Goal: Complete application form

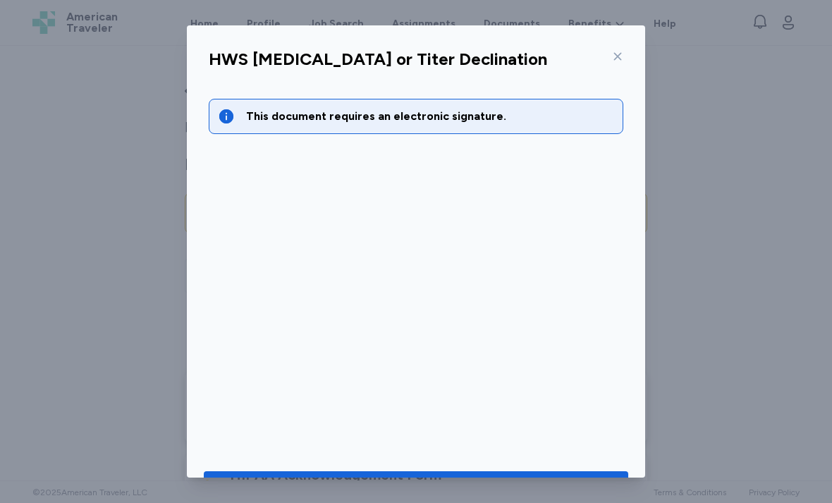
scroll to position [163, 0]
click at [444, 479] on div "Go to document to sign" at bounding box center [403, 487] width 141 height 20
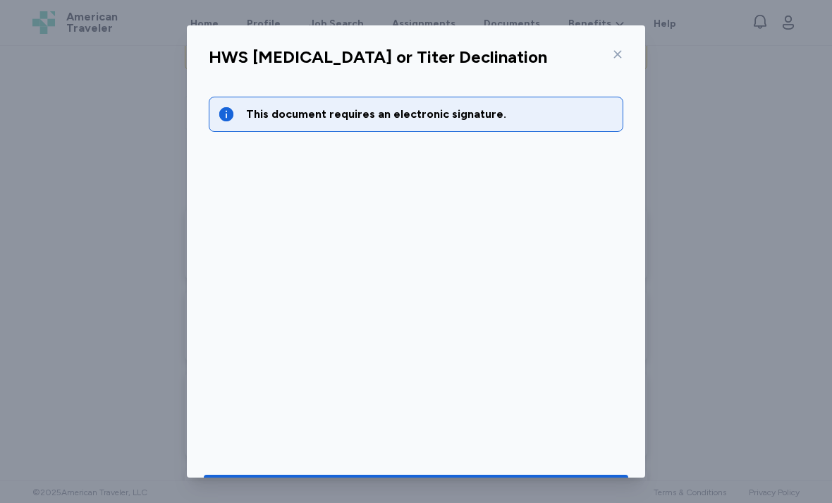
scroll to position [1, 0]
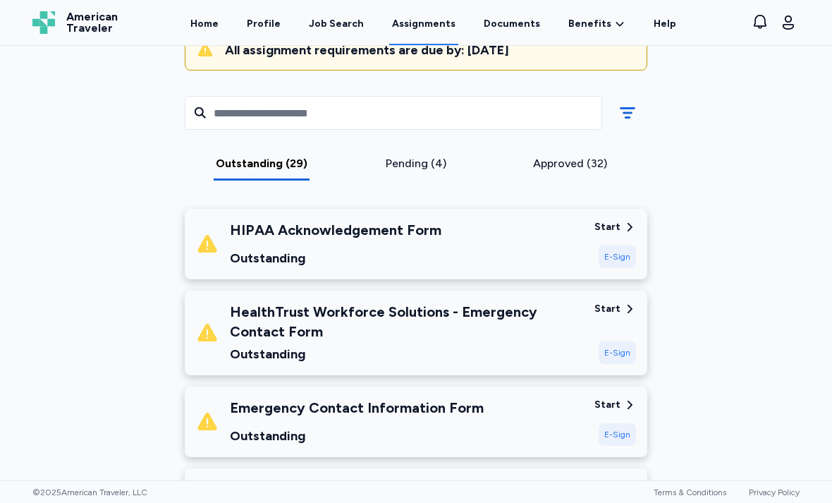
click at [622, 252] on div "E-Sign" at bounding box center [617, 257] width 37 height 23
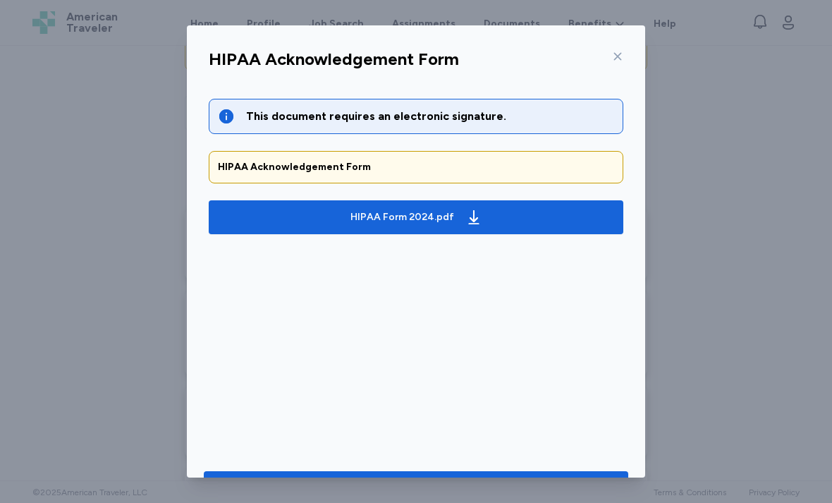
click at [502, 214] on span "HIPAA Form 2024.pdf" at bounding box center [416, 217] width 392 height 23
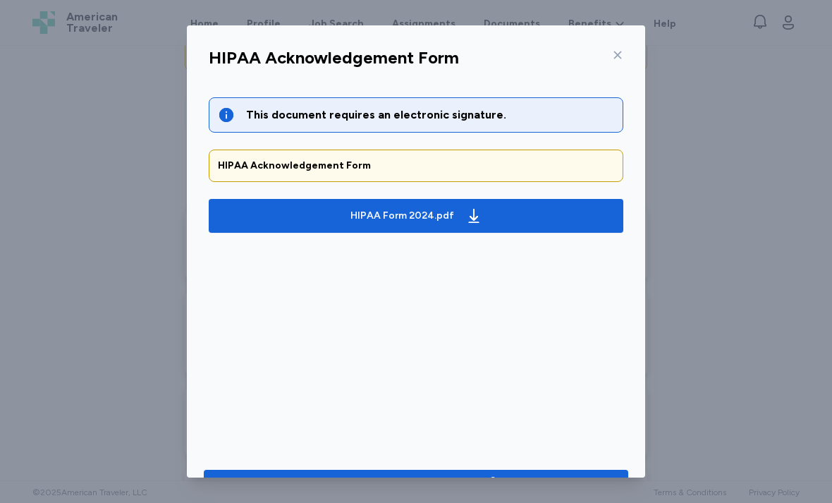
click at [442, 481] on div "Go to document to sign" at bounding box center [403, 486] width 141 height 20
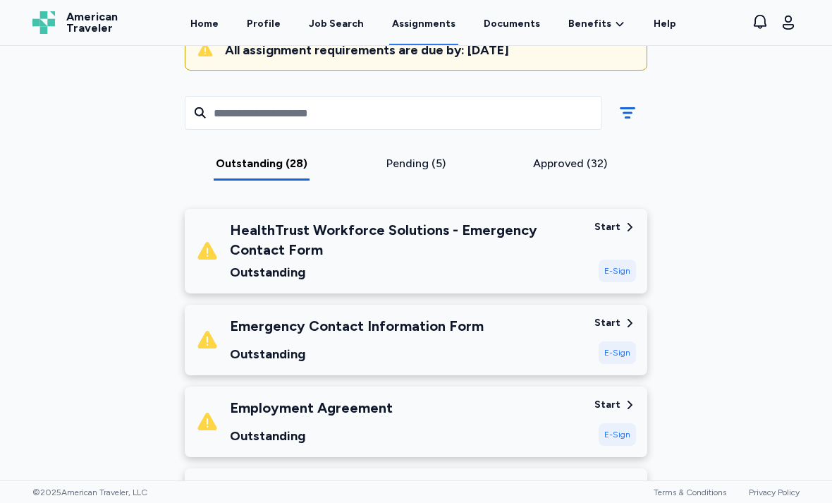
click at [619, 270] on div "E-Sign" at bounding box center [617, 271] width 37 height 23
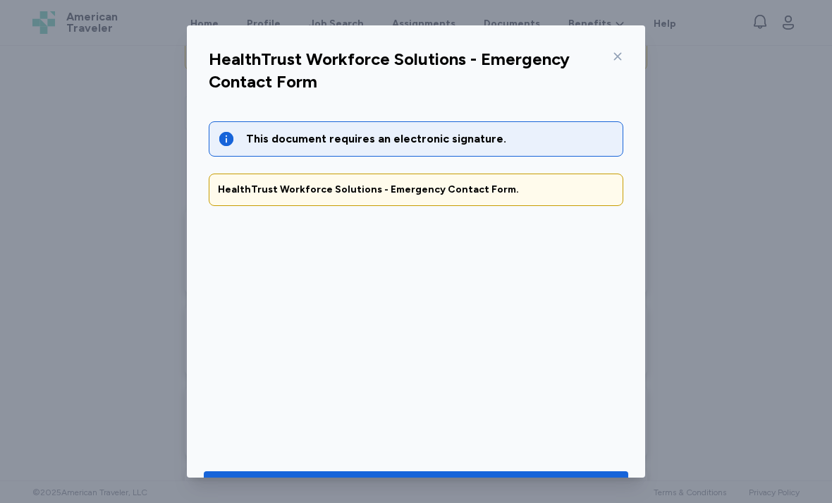
click at [464, 478] on div "Go to document to sign" at bounding box center [403, 487] width 141 height 20
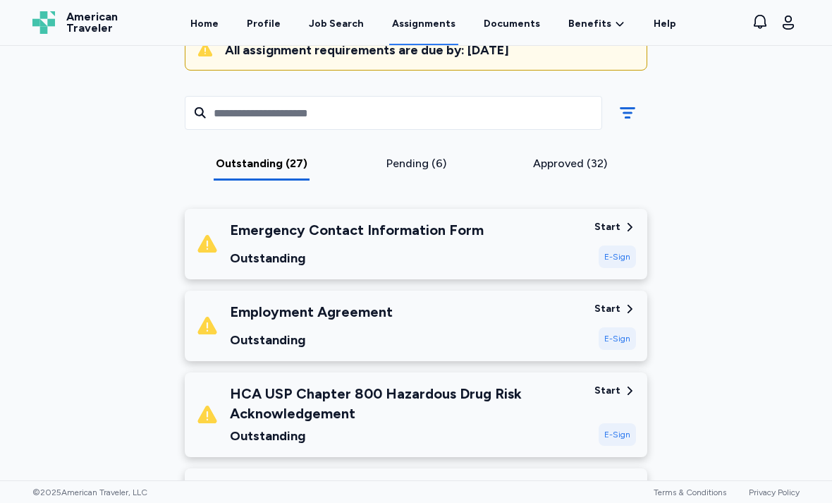
click at [624, 254] on div "E-Sign" at bounding box center [617, 257] width 37 height 23
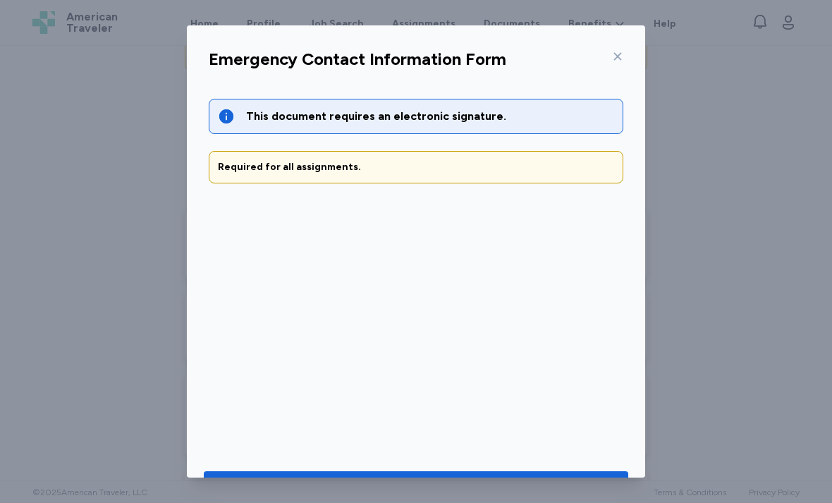
click at [477, 477] on div "Go to document to sign" at bounding box center [416, 487] width 166 height 20
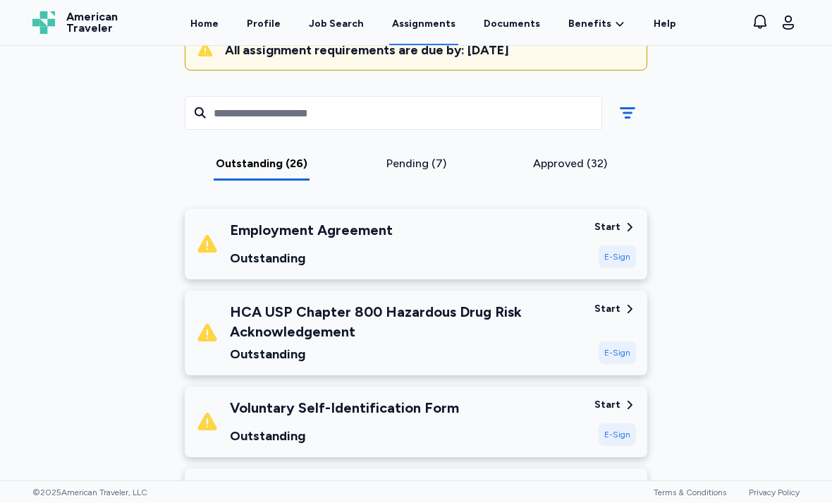
click at [622, 254] on div "E-Sign" at bounding box center [617, 257] width 37 height 23
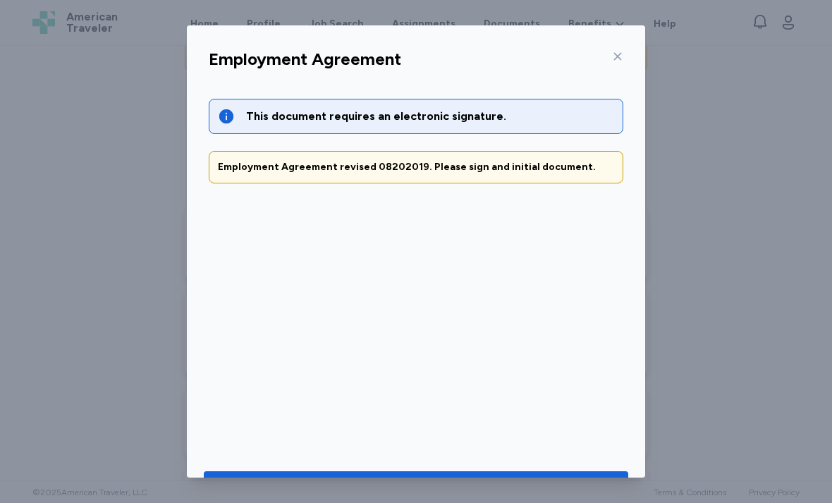
click at [499, 483] on span "Go to document to sign" at bounding box center [416, 487] width 402 height 20
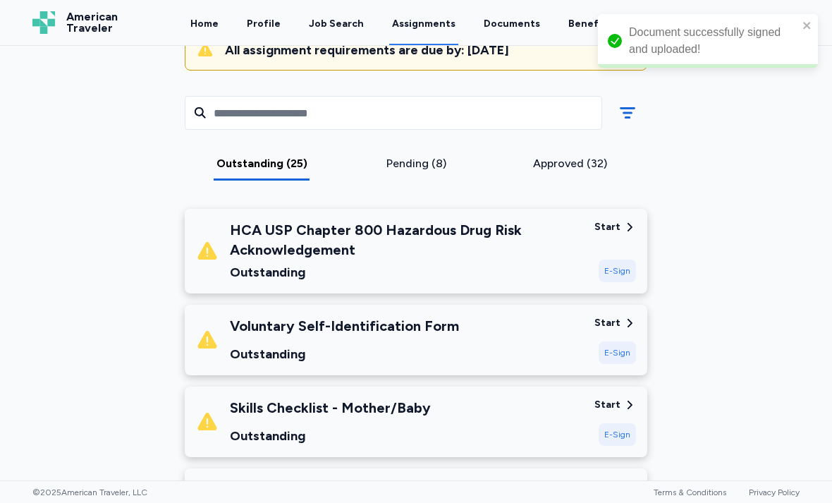
click at [621, 264] on div "E-Sign" at bounding box center [617, 271] width 37 height 23
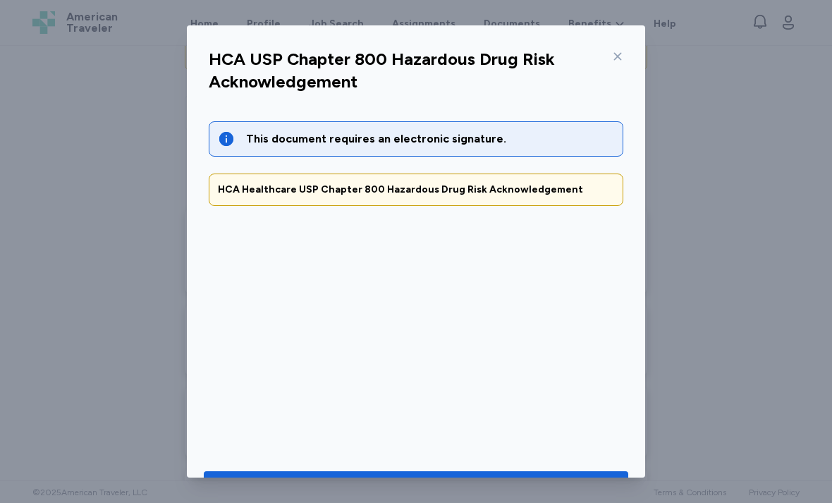
click at [533, 481] on span "Go to document to sign" at bounding box center [416, 487] width 402 height 20
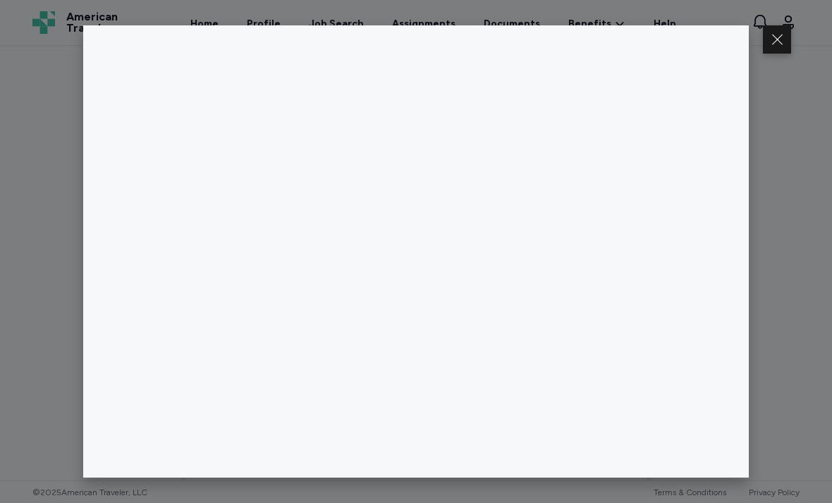
click at [777, 41] on button at bounding box center [777, 39] width 28 height 28
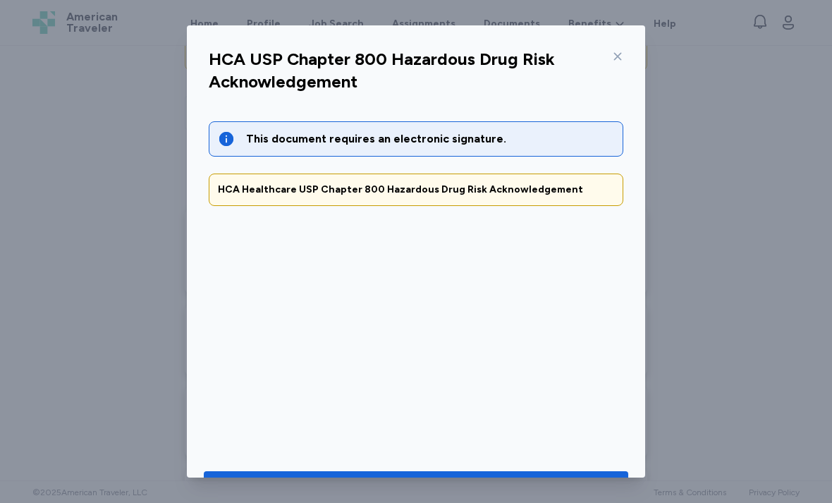
click at [451, 487] on div "Go to document to sign" at bounding box center [403, 487] width 141 height 20
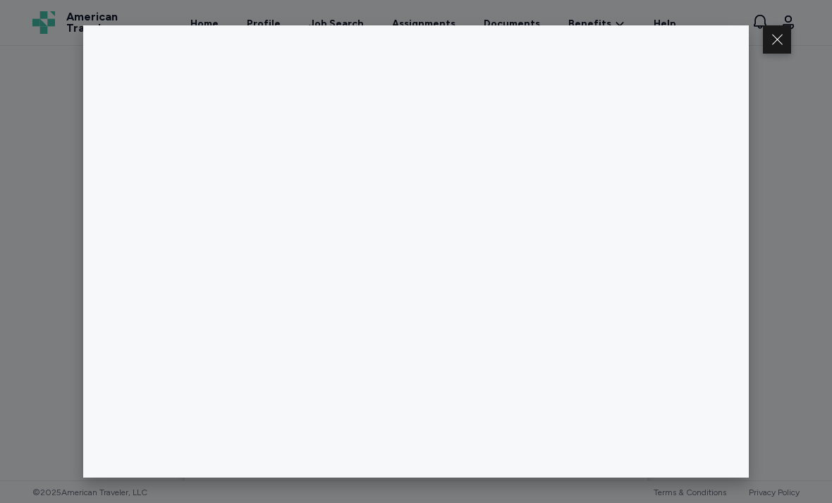
click at [770, 47] on button at bounding box center [777, 39] width 28 height 28
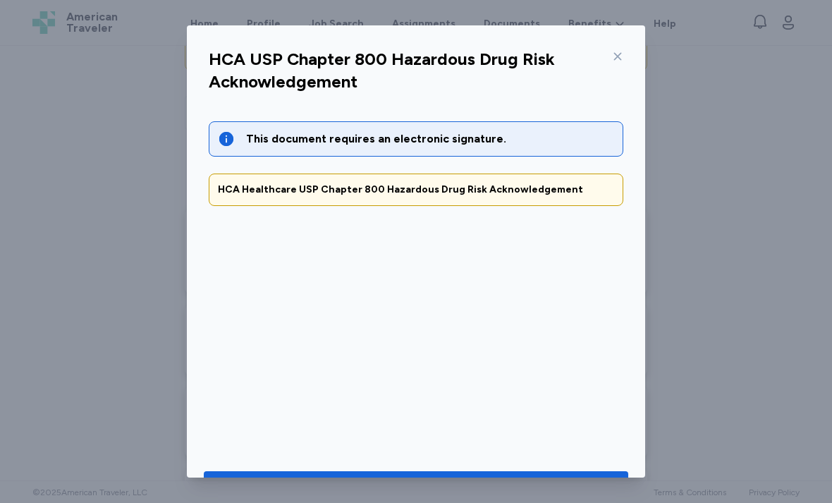
click at [623, 51] on icon at bounding box center [617, 56] width 11 height 11
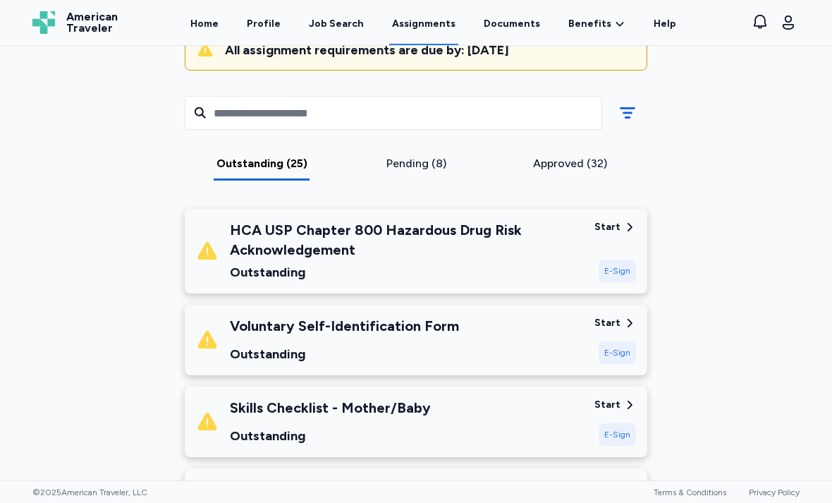
click at [621, 346] on div "E-Sign" at bounding box center [617, 352] width 37 height 23
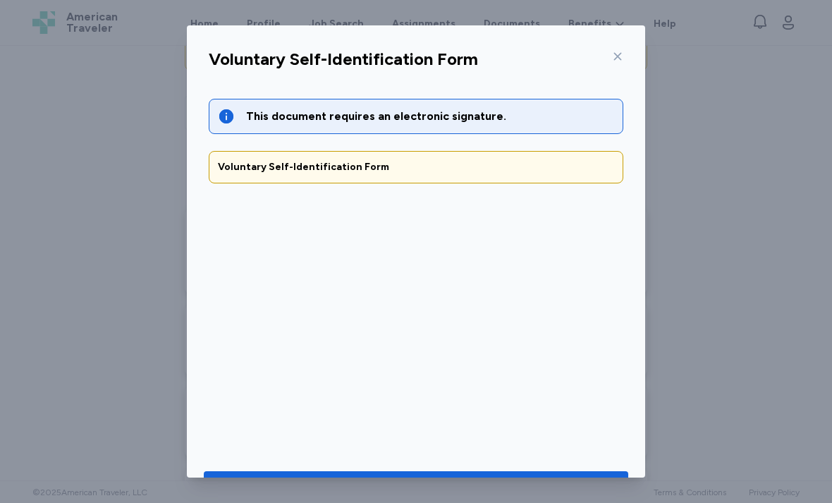
click at [442, 495] on button "Go to document to sign" at bounding box center [416, 486] width 425 height 31
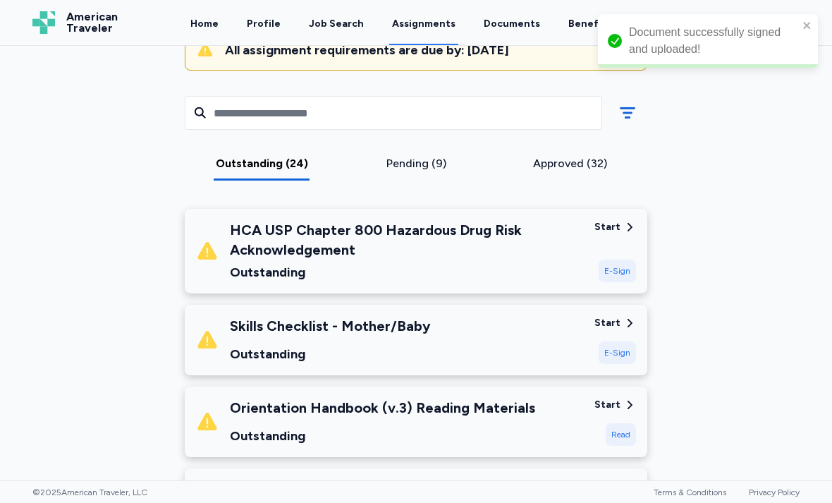
click at [621, 272] on div "E-Sign" at bounding box center [617, 271] width 37 height 23
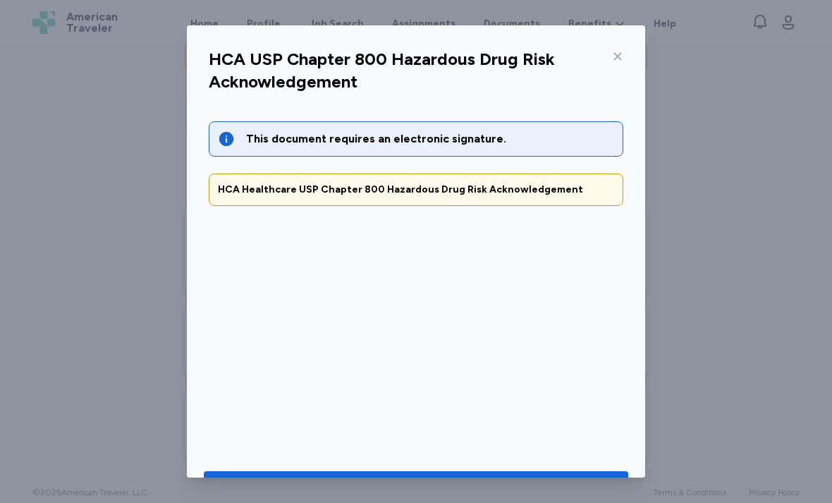
click at [467, 480] on div "Go to document to sign" at bounding box center [403, 487] width 141 height 20
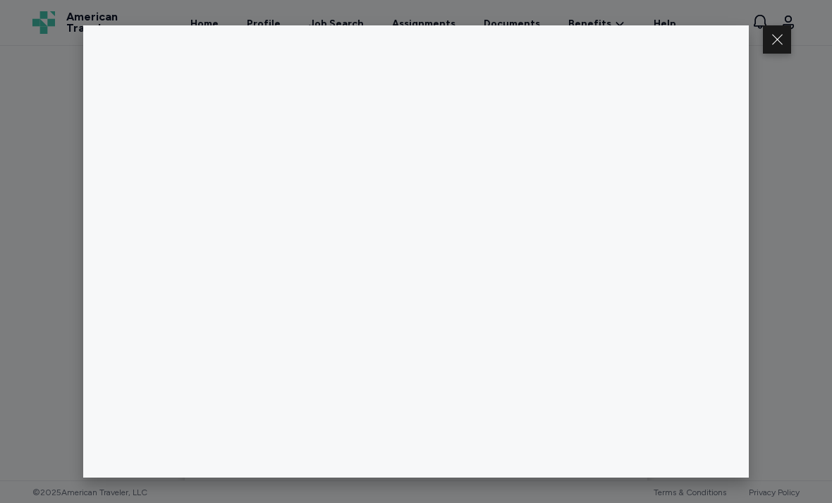
click at [773, 40] on button at bounding box center [777, 39] width 28 height 28
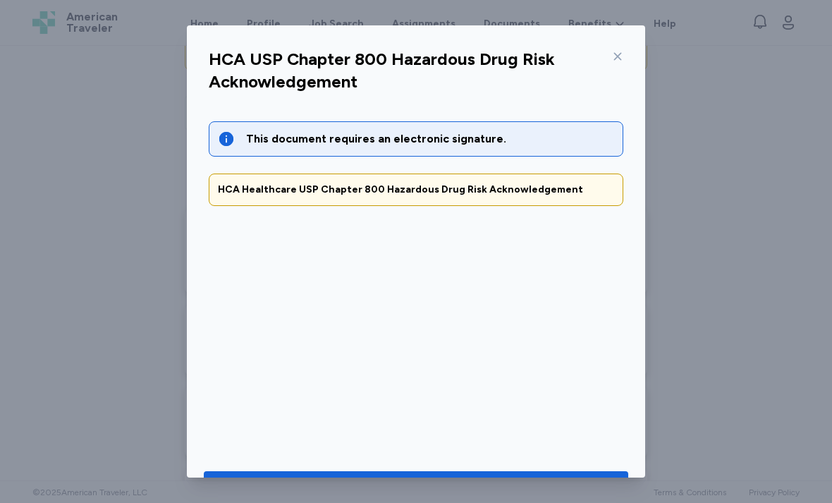
click at [623, 45] on div at bounding box center [615, 56] width 17 height 23
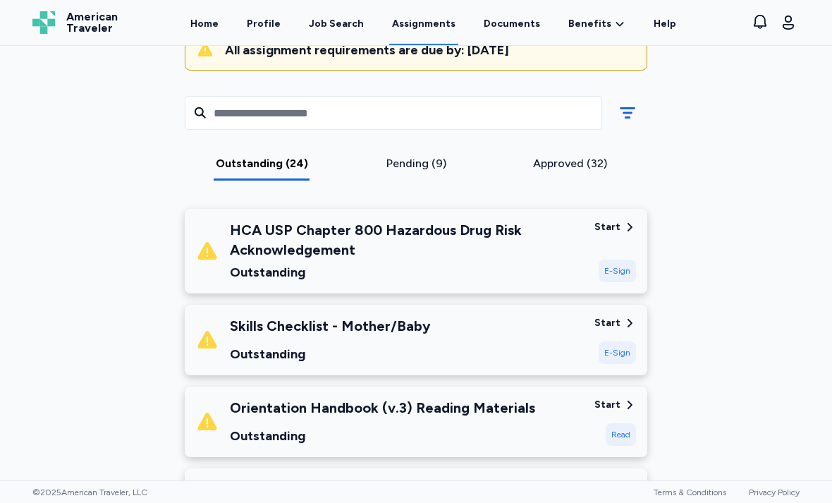
click at [616, 350] on div "E-Sign" at bounding box center [617, 352] width 37 height 23
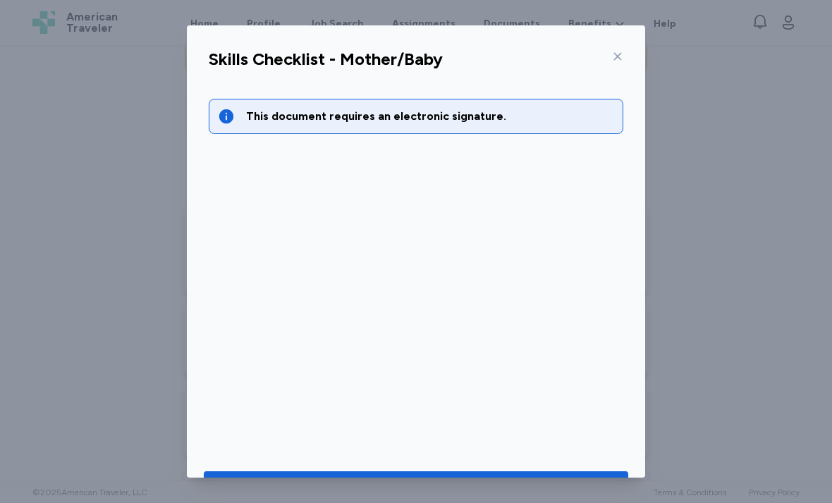
click at [522, 477] on span "Go to document to sign" at bounding box center [416, 487] width 402 height 20
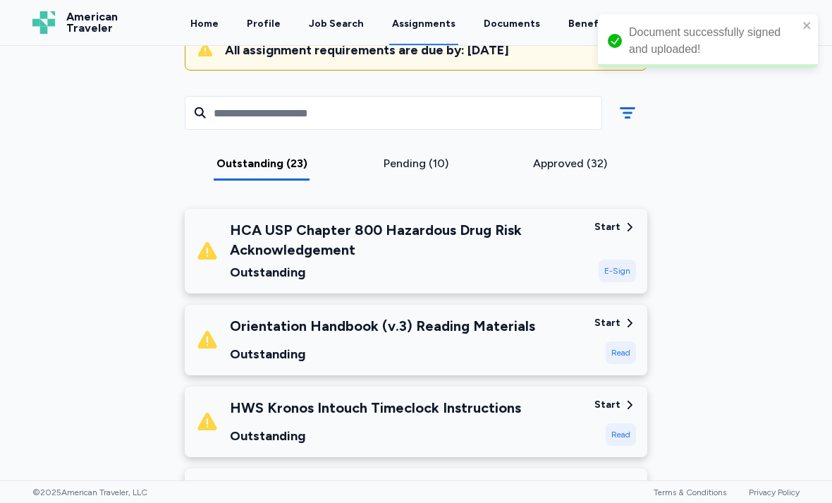
click at [624, 356] on div "Read" at bounding box center [621, 352] width 30 height 23
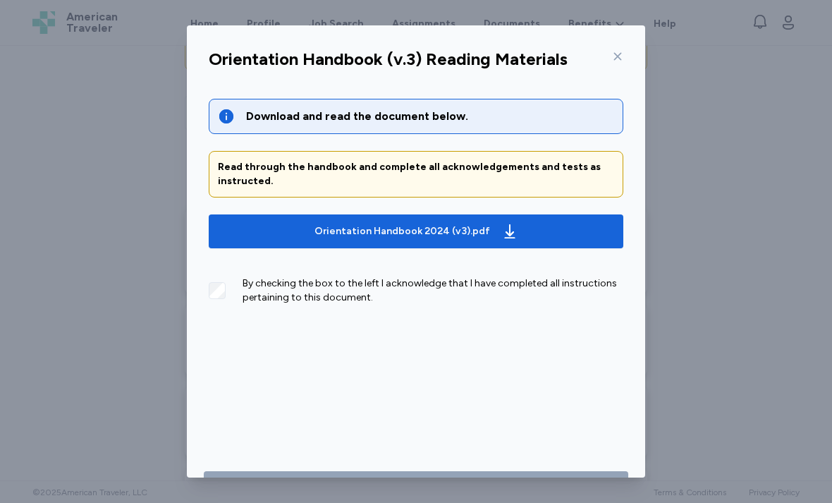
click at [233, 282] on div "By checking the box to the left I acknowledge that I have completed all instruc…" at bounding box center [416, 285] width 415 height 40
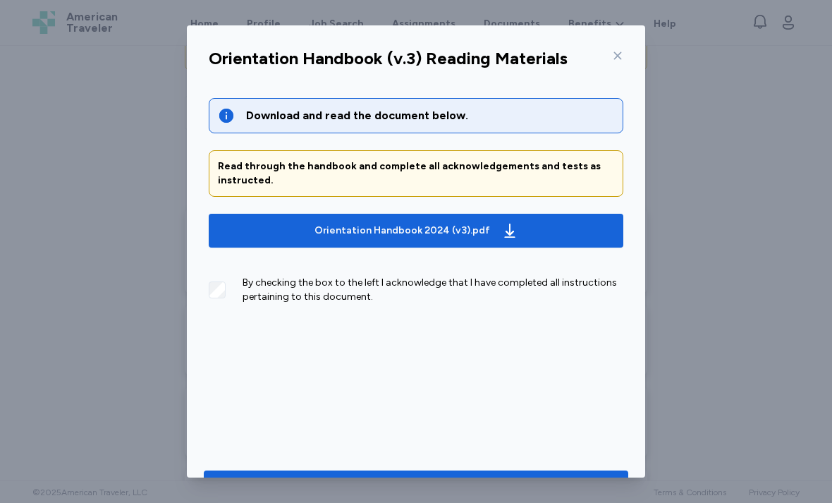
click at [493, 478] on span "Save" at bounding box center [416, 486] width 402 height 20
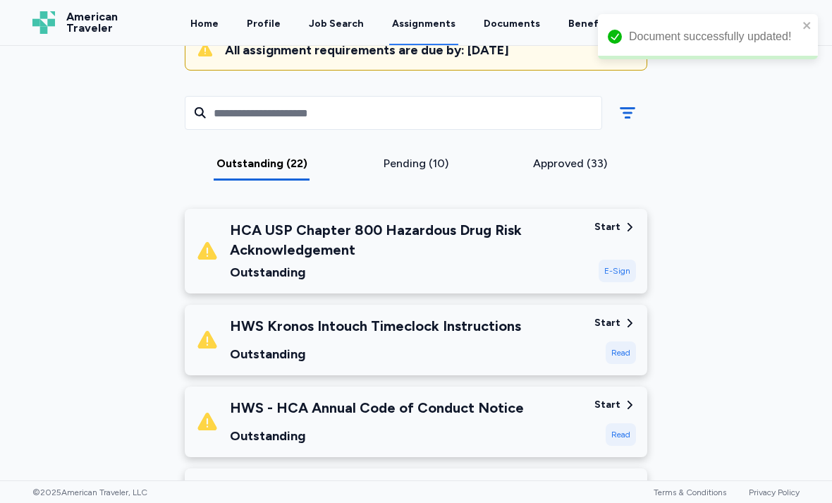
click at [621, 337] on div "Start Read" at bounding box center [616, 340] width 42 height 48
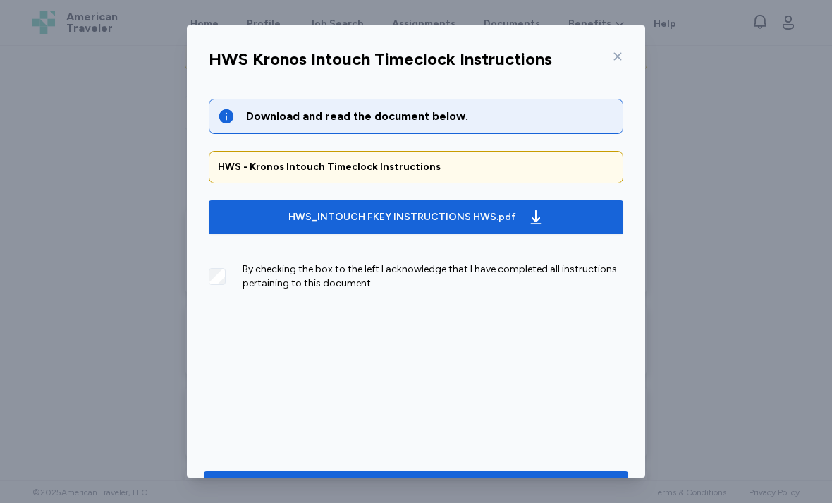
click at [515, 484] on span "Save" at bounding box center [416, 487] width 402 height 20
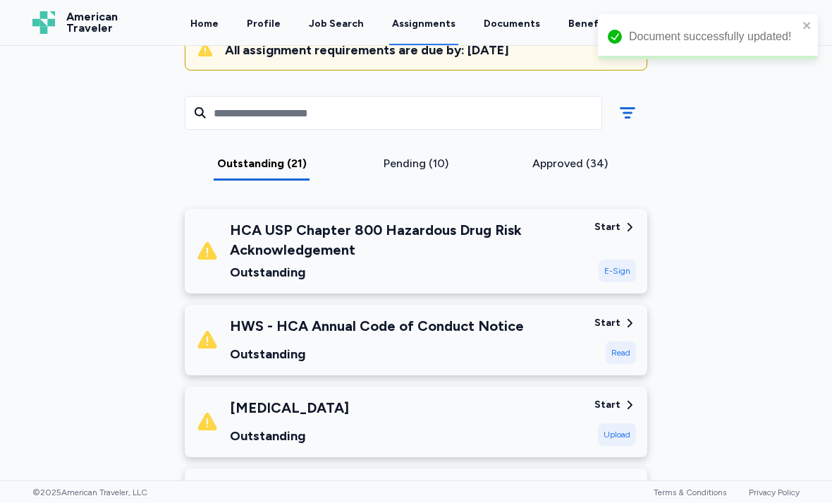
click at [623, 341] on div "Read" at bounding box center [621, 352] width 30 height 23
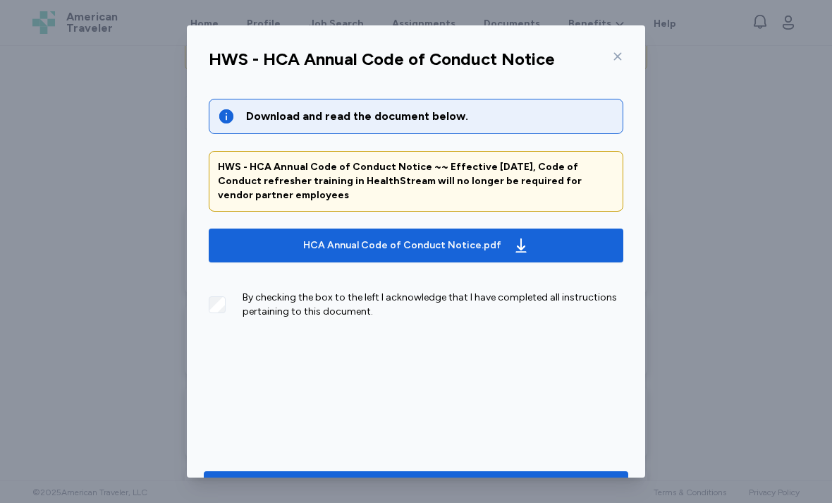
click at [521, 477] on span "Save" at bounding box center [416, 487] width 402 height 20
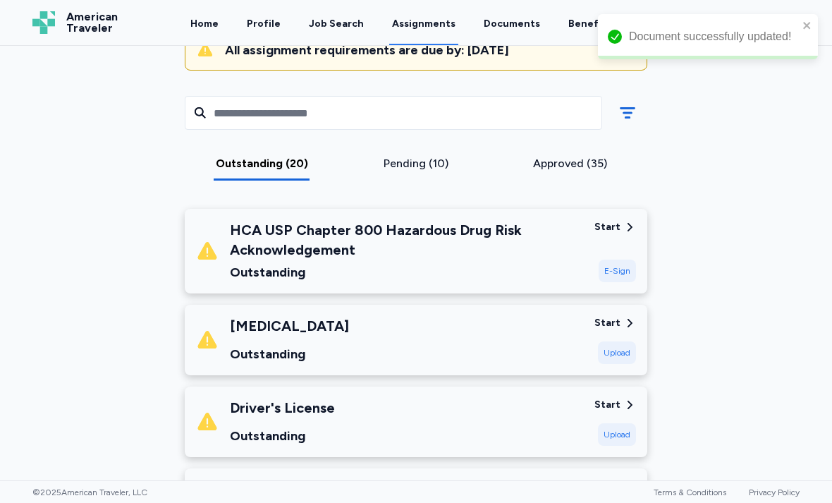
click at [619, 349] on div "Upload" at bounding box center [617, 352] width 38 height 23
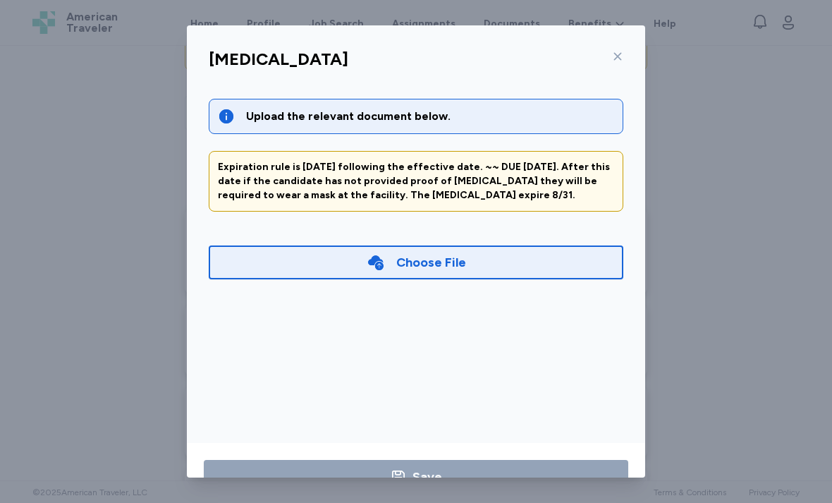
click at [508, 254] on div "Choose File" at bounding box center [416, 263] width 415 height 34
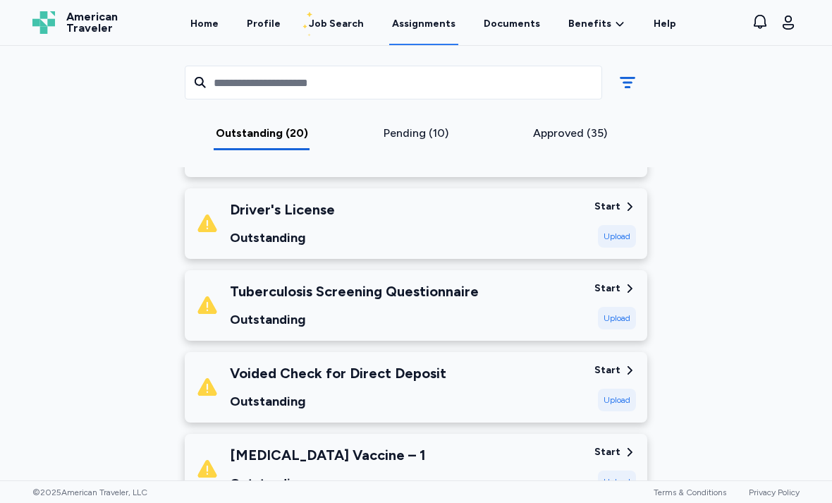
scroll to position [319, 0]
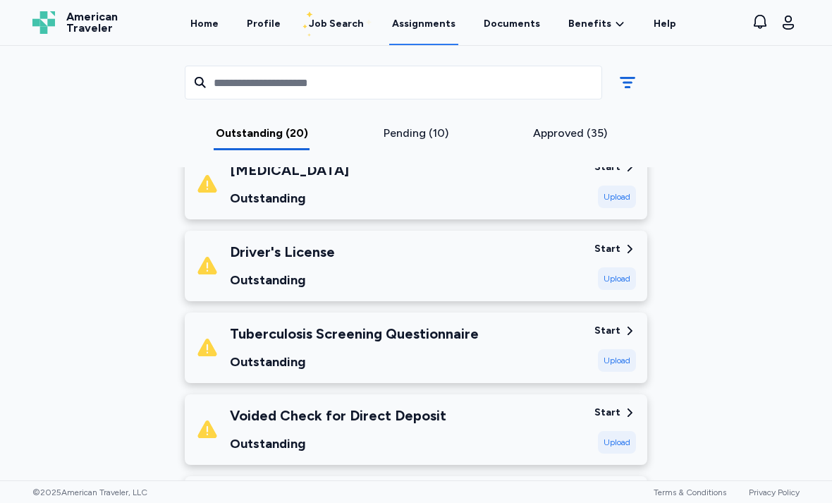
click at [624, 277] on div "Upload" at bounding box center [617, 278] width 38 height 23
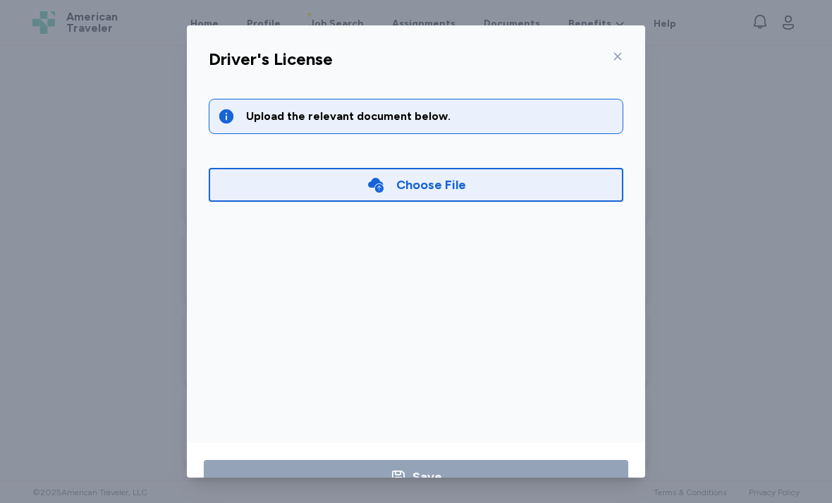
click at [616, 51] on icon at bounding box center [617, 56] width 11 height 11
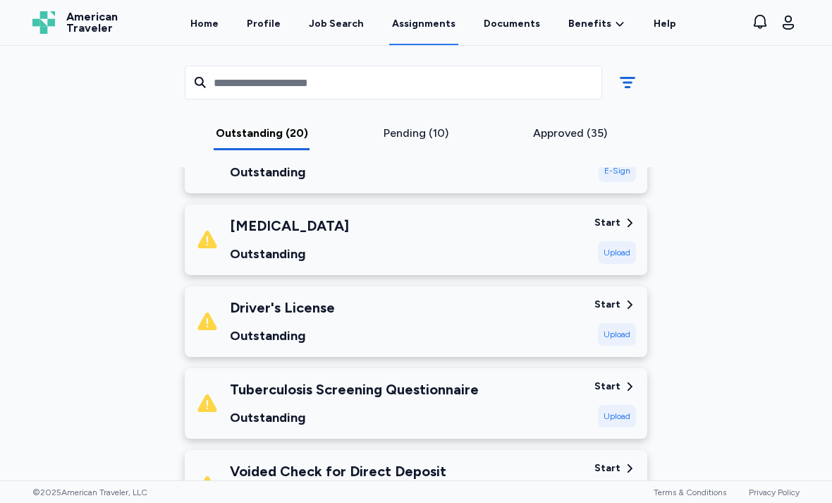
scroll to position [323, 0]
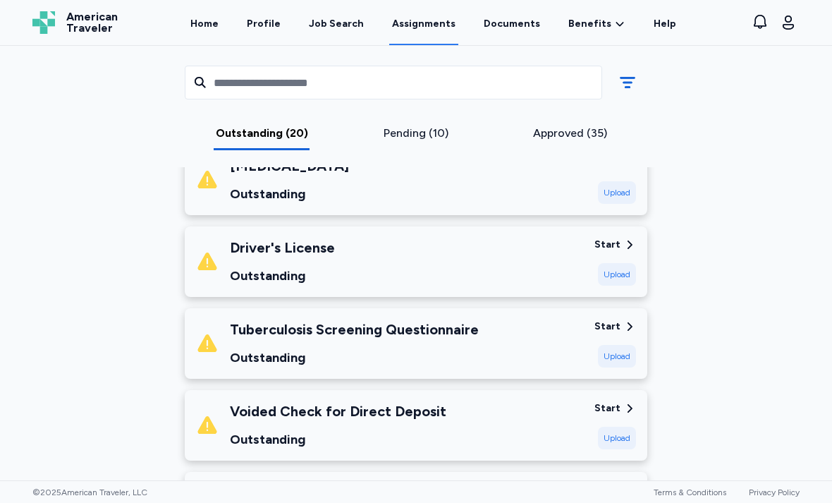
click at [619, 350] on div "Upload" at bounding box center [617, 356] width 38 height 23
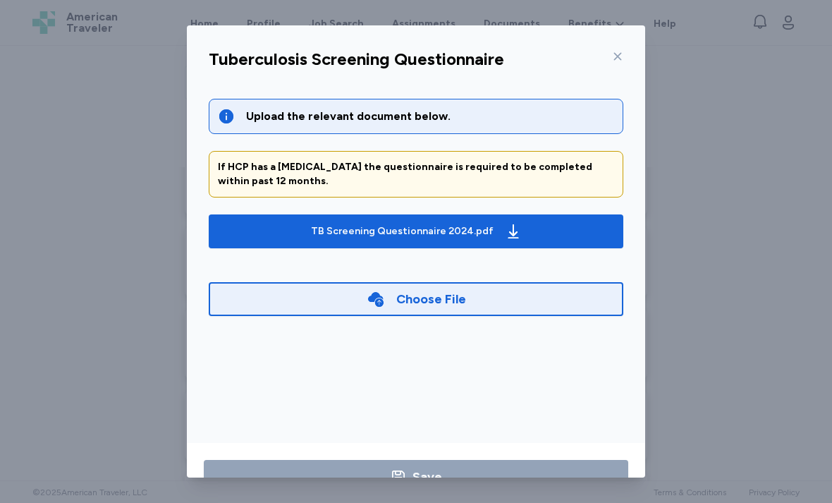
click at [567, 226] on span "TB Screening Questionnaire 2024.pdf" at bounding box center [416, 231] width 392 height 23
click at [608, 53] on div at bounding box center [615, 56] width 17 height 23
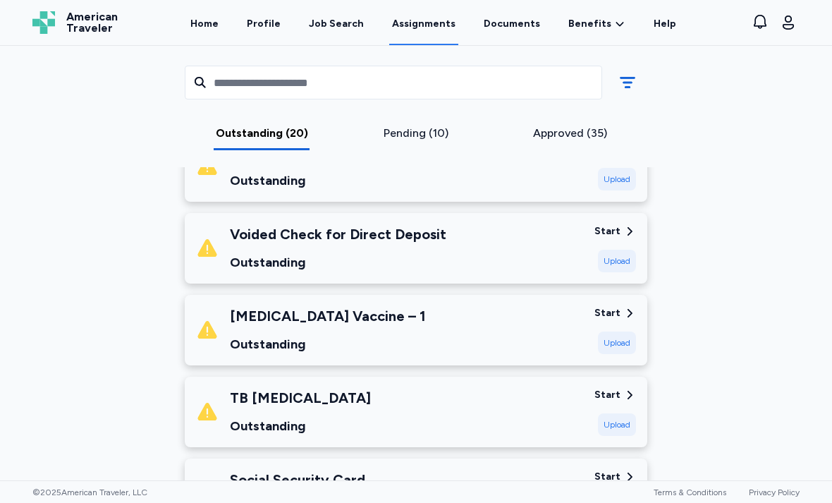
scroll to position [504, 0]
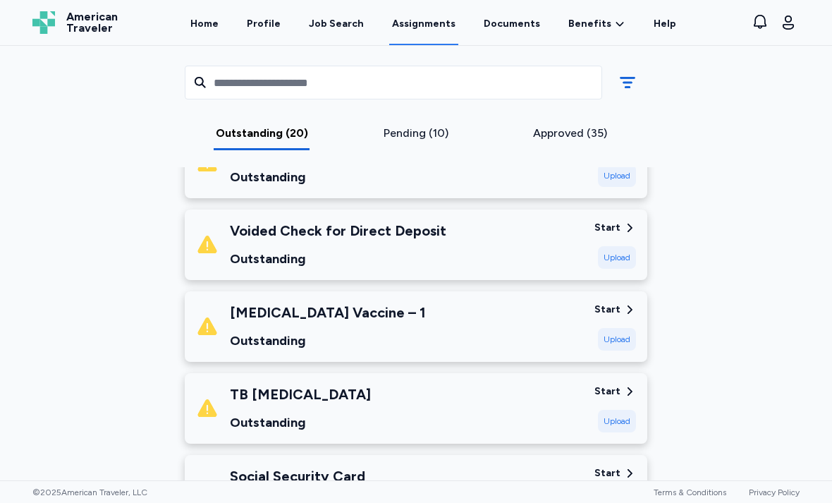
click at [613, 420] on div "Upload" at bounding box center [617, 421] width 38 height 23
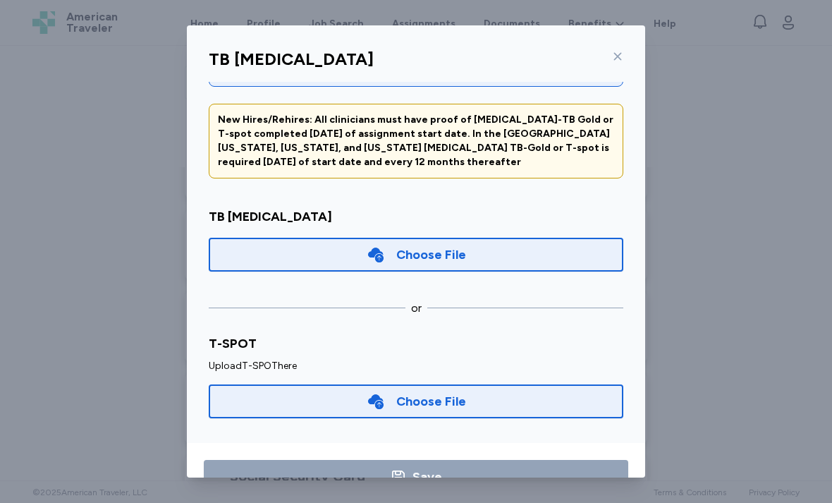
scroll to position [47, 0]
click at [620, 39] on div "TB [MEDICAL_DATA] Upload the relevant document below. New Hires/Rehires: All cl…" at bounding box center [416, 272] width 459 height 494
click at [630, 46] on div "TB [MEDICAL_DATA]" at bounding box center [416, 63] width 437 height 37
click at [616, 47] on div at bounding box center [615, 56] width 17 height 23
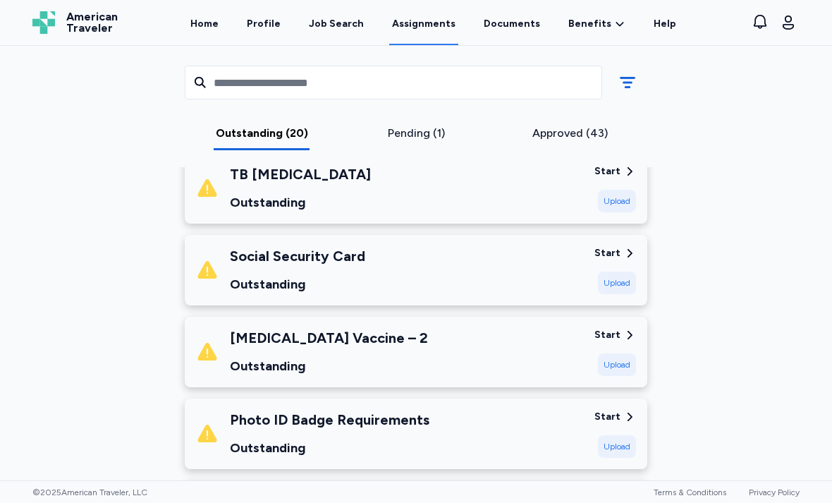
scroll to position [809, 0]
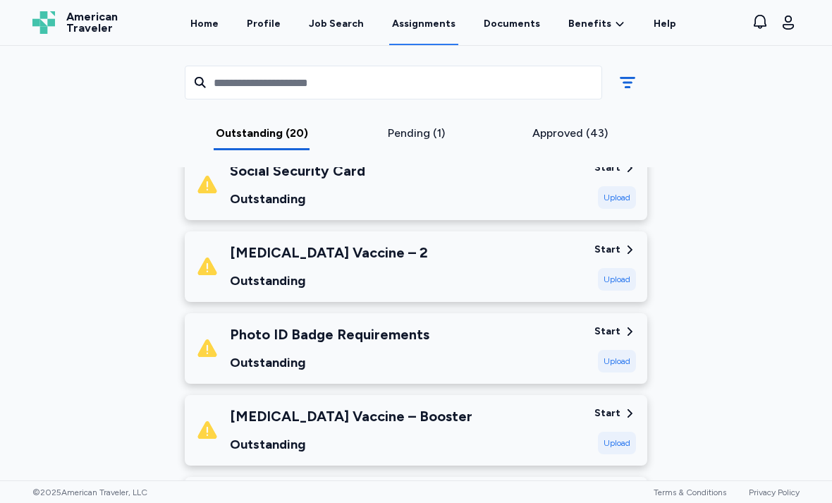
click at [410, 358] on div "Outstanding" at bounding box center [330, 363] width 200 height 20
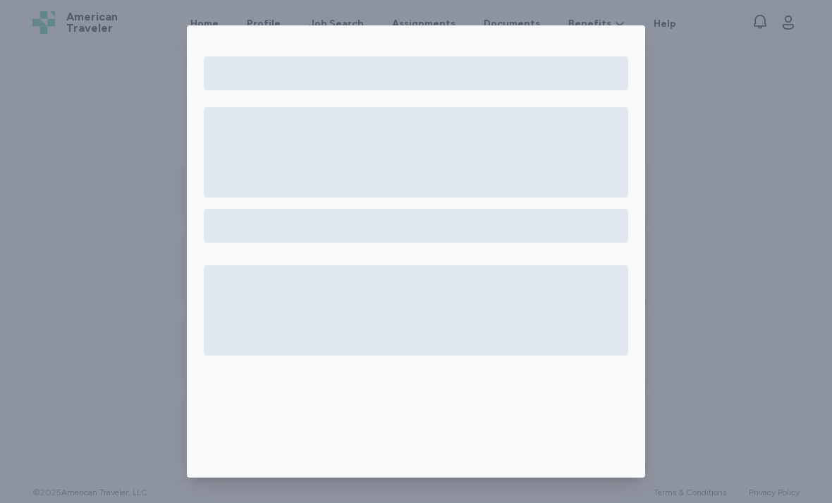
click at [485, 366] on div at bounding box center [416, 215] width 459 height 322
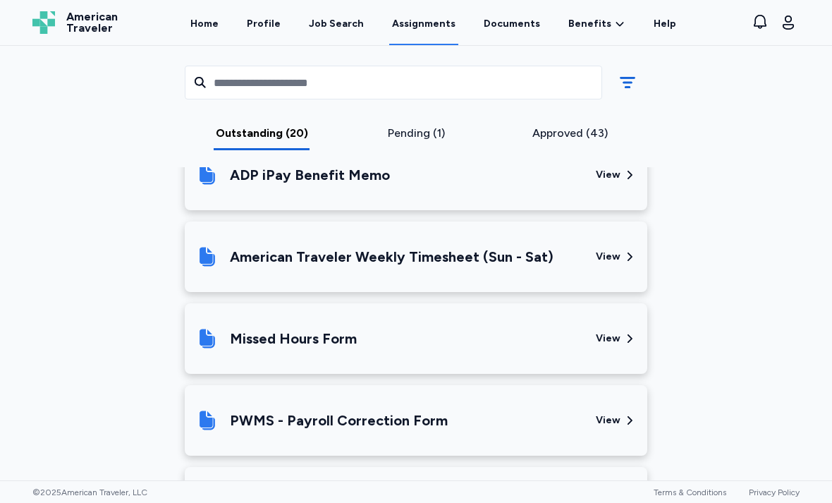
scroll to position [2166, 0]
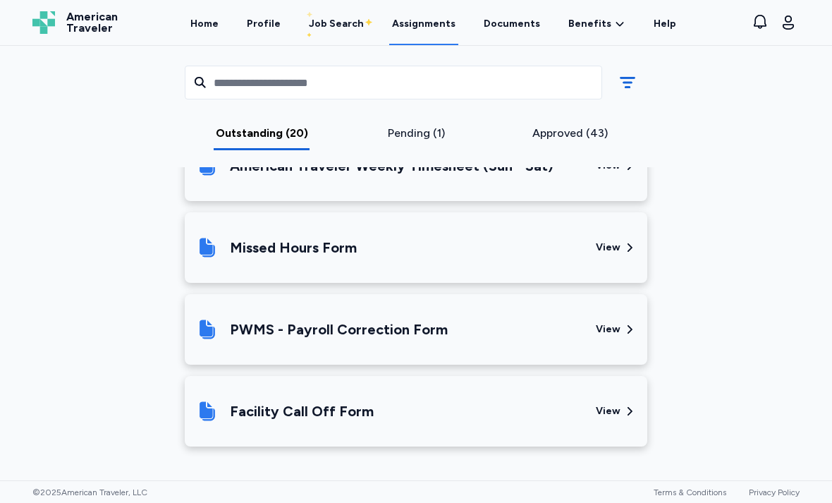
click at [468, 484] on div "© 2025 American Traveler, LLC Terms & Conditions Privacy Policy" at bounding box center [416, 491] width 832 height 23
